Goal: Task Accomplishment & Management: Manage account settings

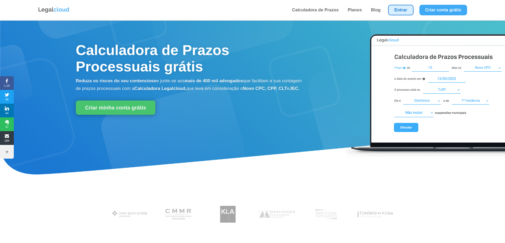
click at [395, 10] on link "Entrar" at bounding box center [400, 10] width 25 height 11
click at [405, 9] on link "Entrar" at bounding box center [400, 10] width 25 height 11
click at [399, 10] on link "Entrar" at bounding box center [400, 10] width 25 height 11
